Goal: Communication & Community: Answer question/provide support

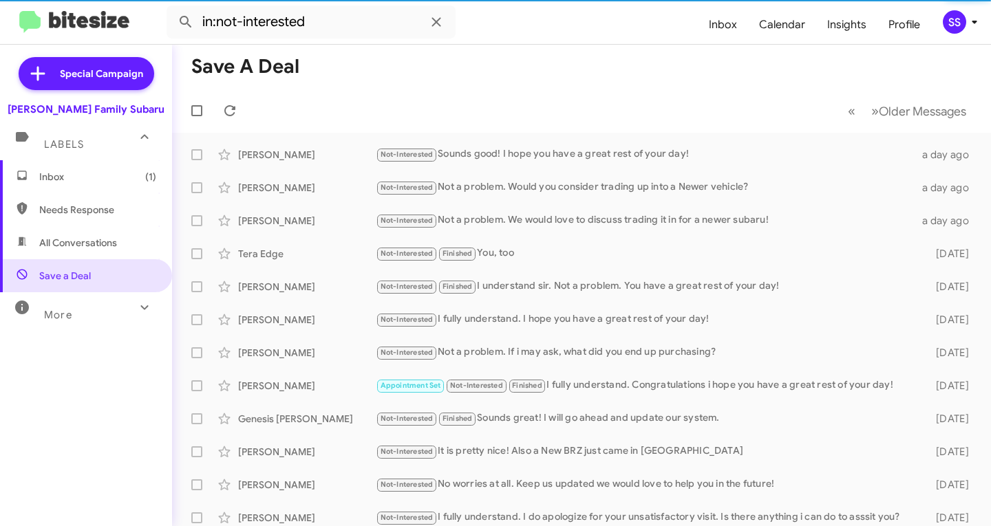
click at [96, 177] on span "Inbox (1)" at bounding box center [97, 177] width 117 height 14
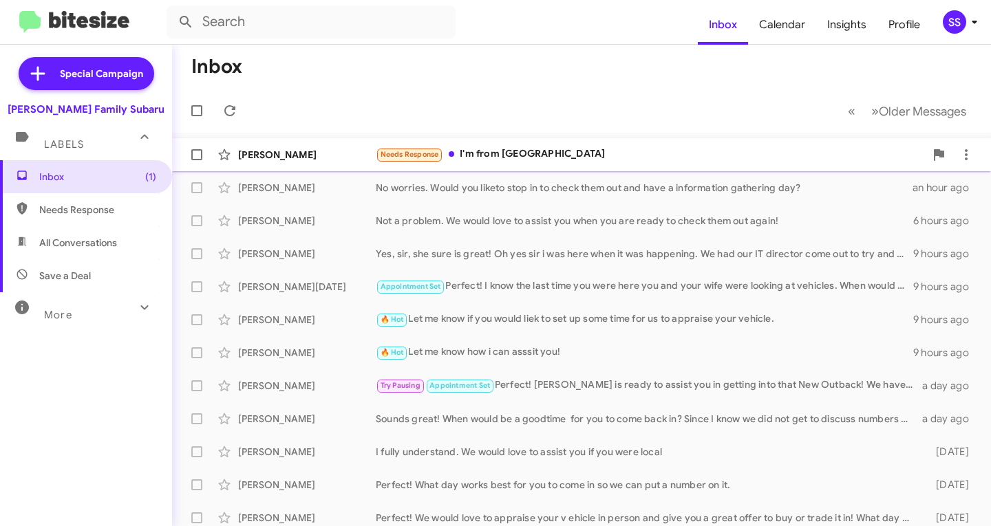
click at [548, 156] on div "Needs Response I'm from [GEOGRAPHIC_DATA]" at bounding box center [650, 155] width 549 height 16
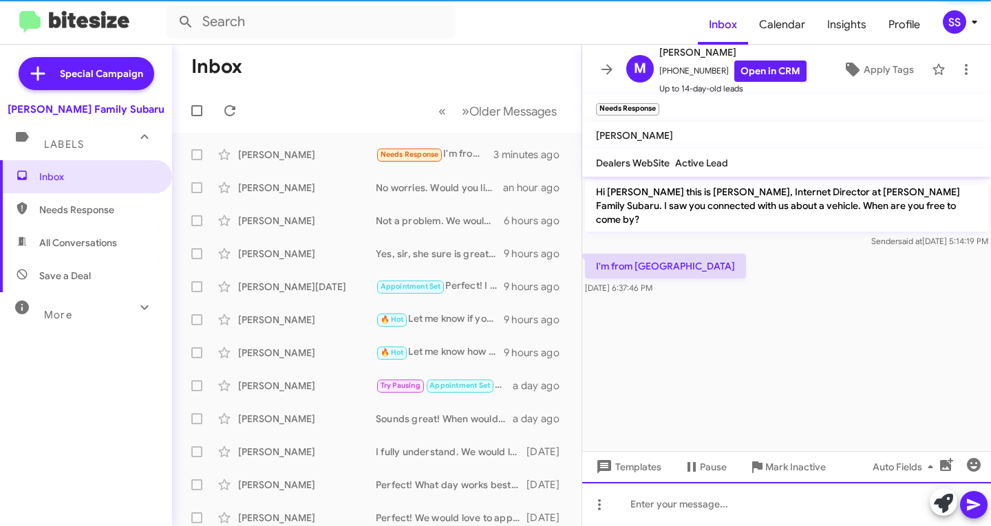
click at [729, 507] on div at bounding box center [786, 504] width 409 height 44
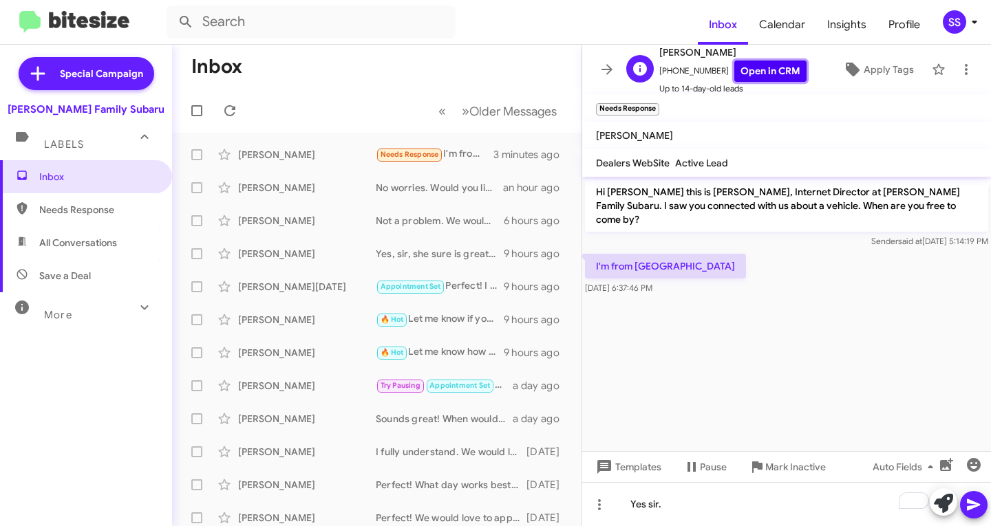
click at [764, 73] on link "Open in CRM" at bounding box center [770, 71] width 72 height 21
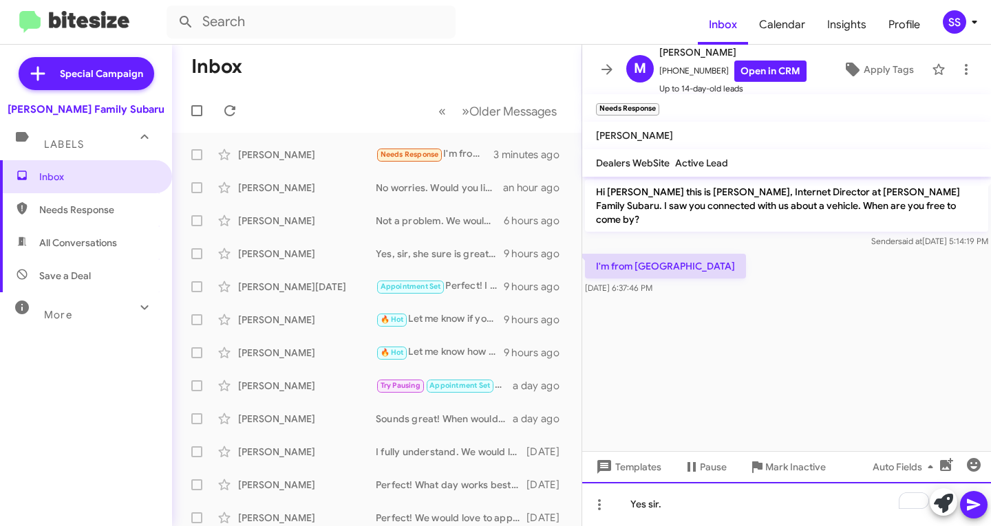
click at [759, 515] on div "Yes sir." at bounding box center [786, 504] width 409 height 44
